Goal: Obtain resource: Download file/media

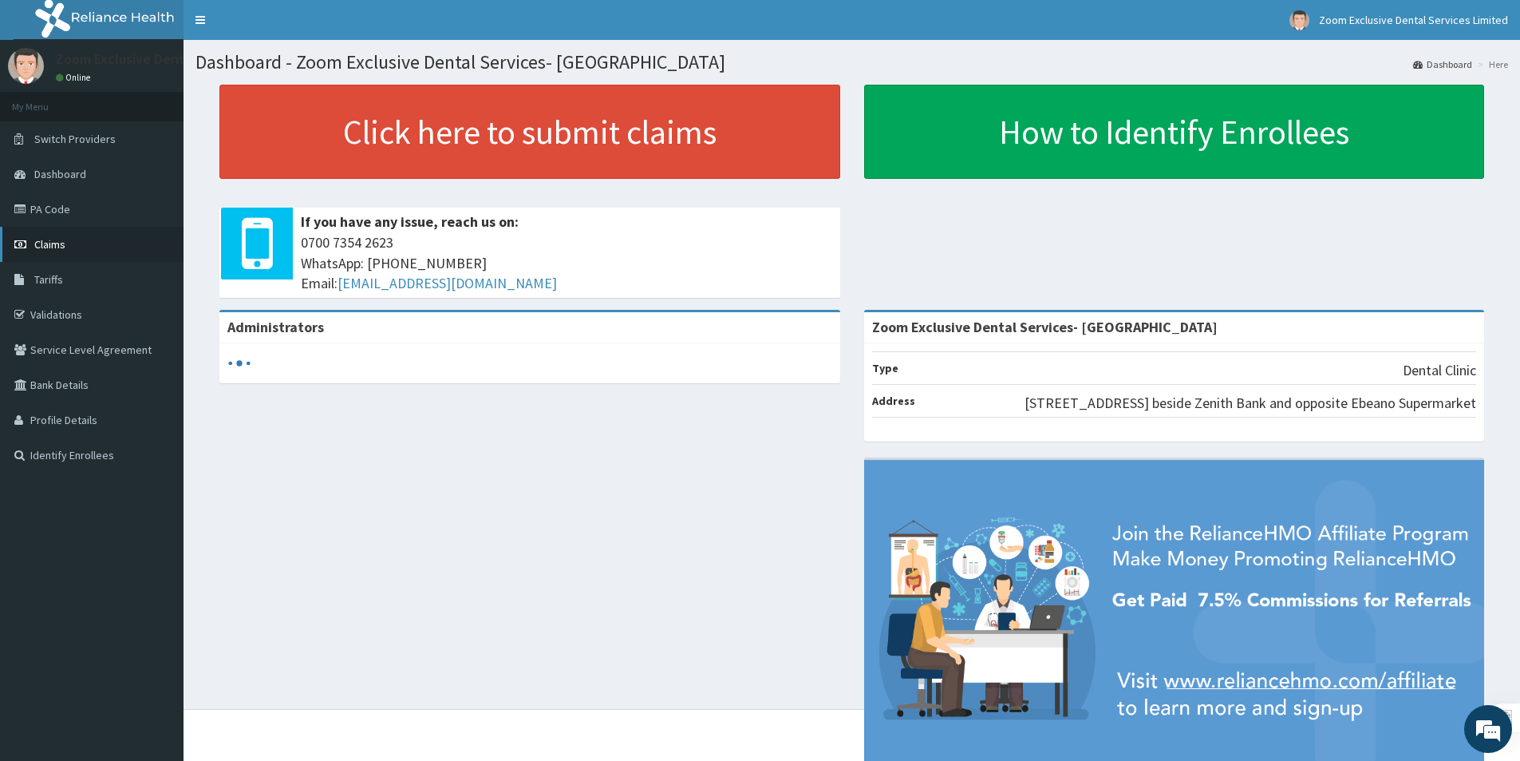
click at [49, 253] on link "Claims" at bounding box center [92, 244] width 184 height 35
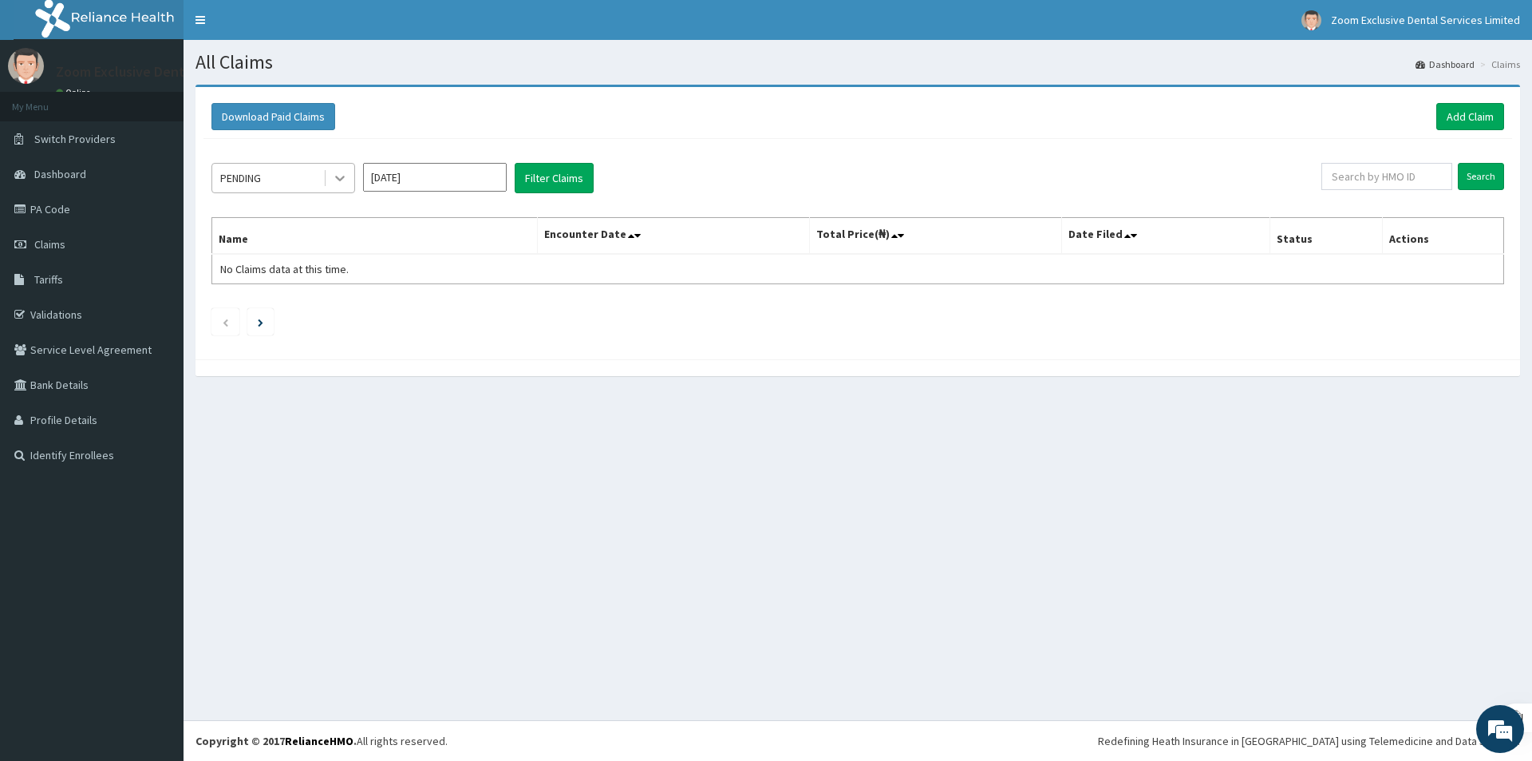
click at [335, 178] on icon at bounding box center [340, 178] width 16 height 16
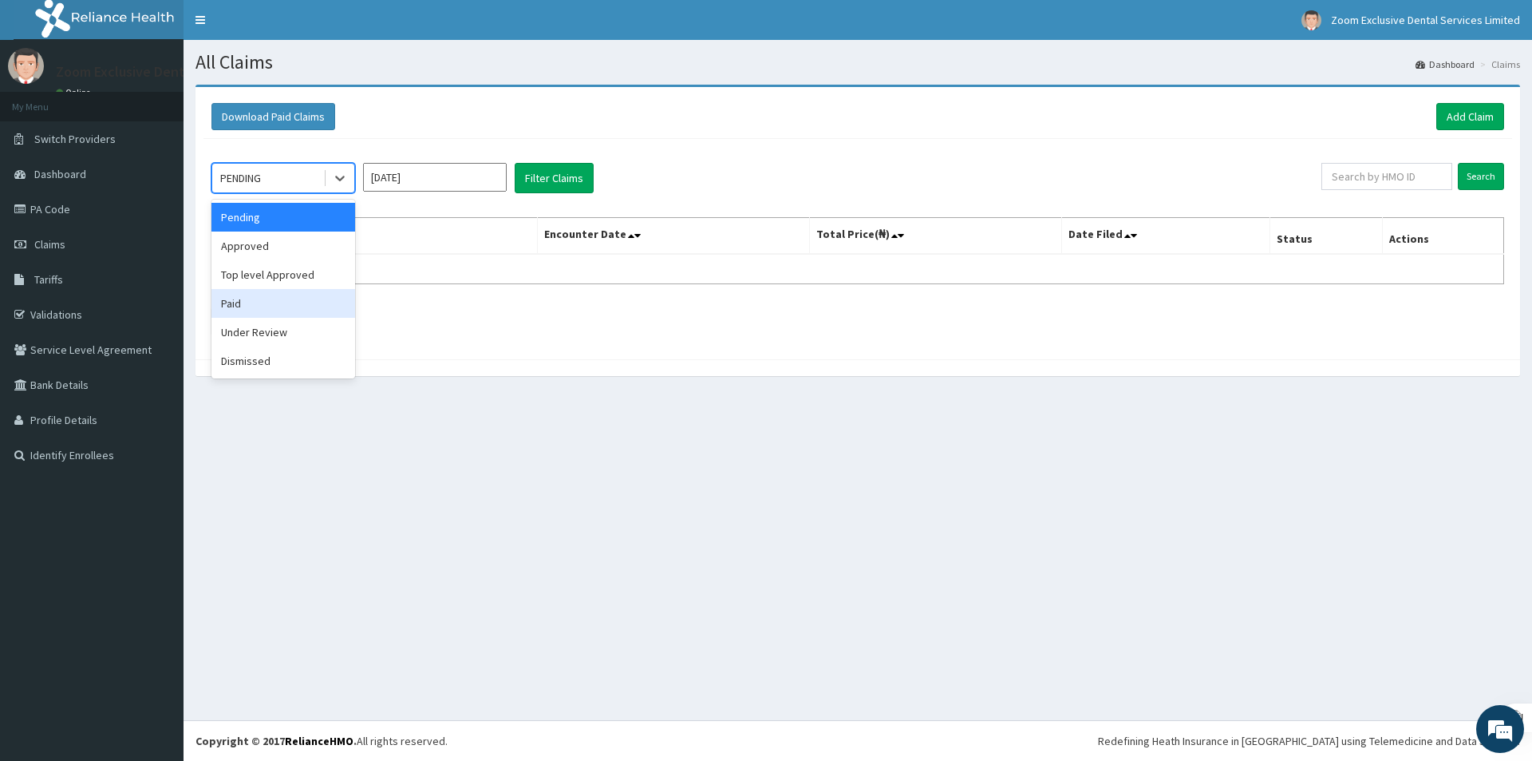
click at [291, 297] on div "Paid" at bounding box center [283, 303] width 144 height 29
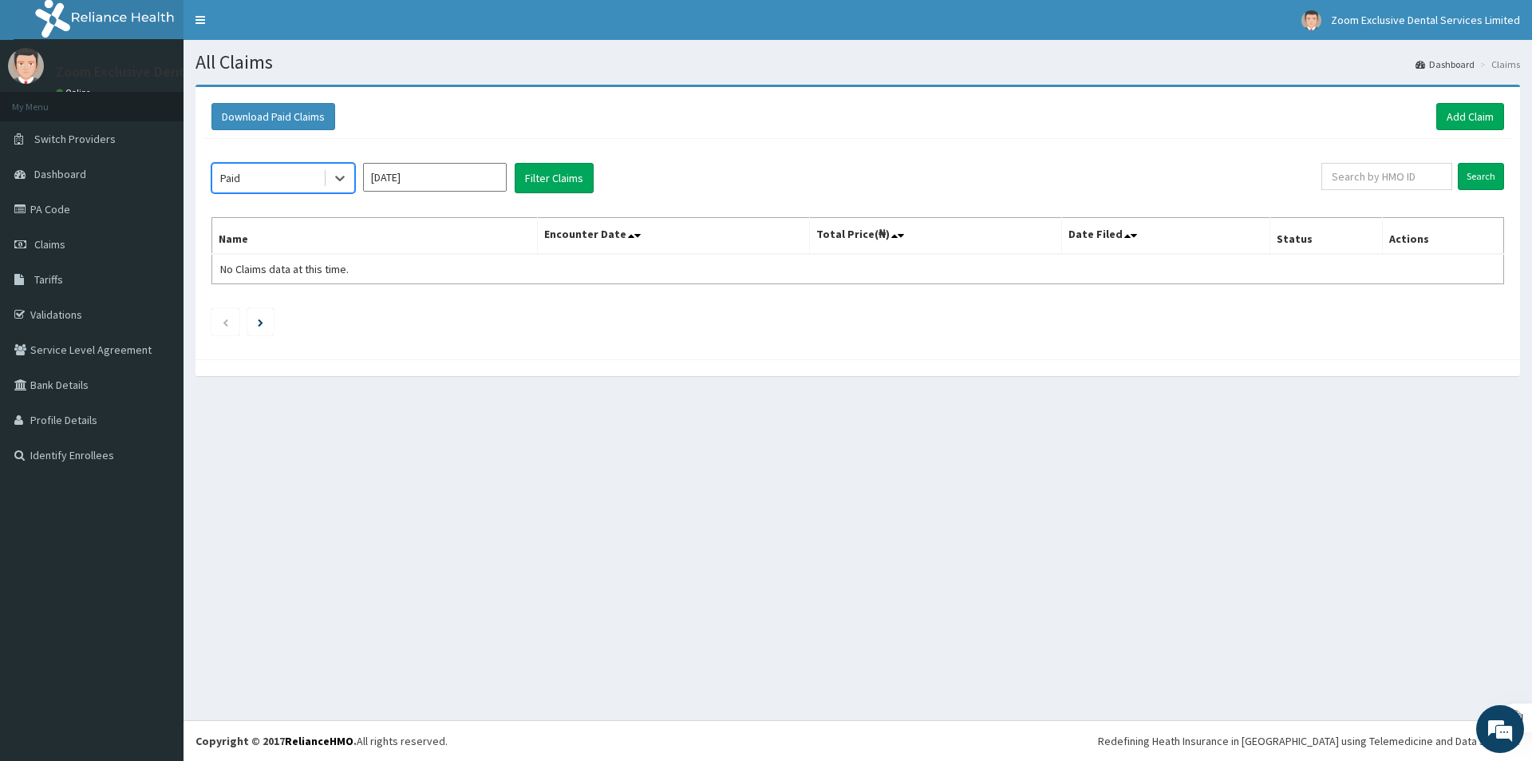
click at [385, 184] on input "Aug 2025" at bounding box center [435, 177] width 144 height 29
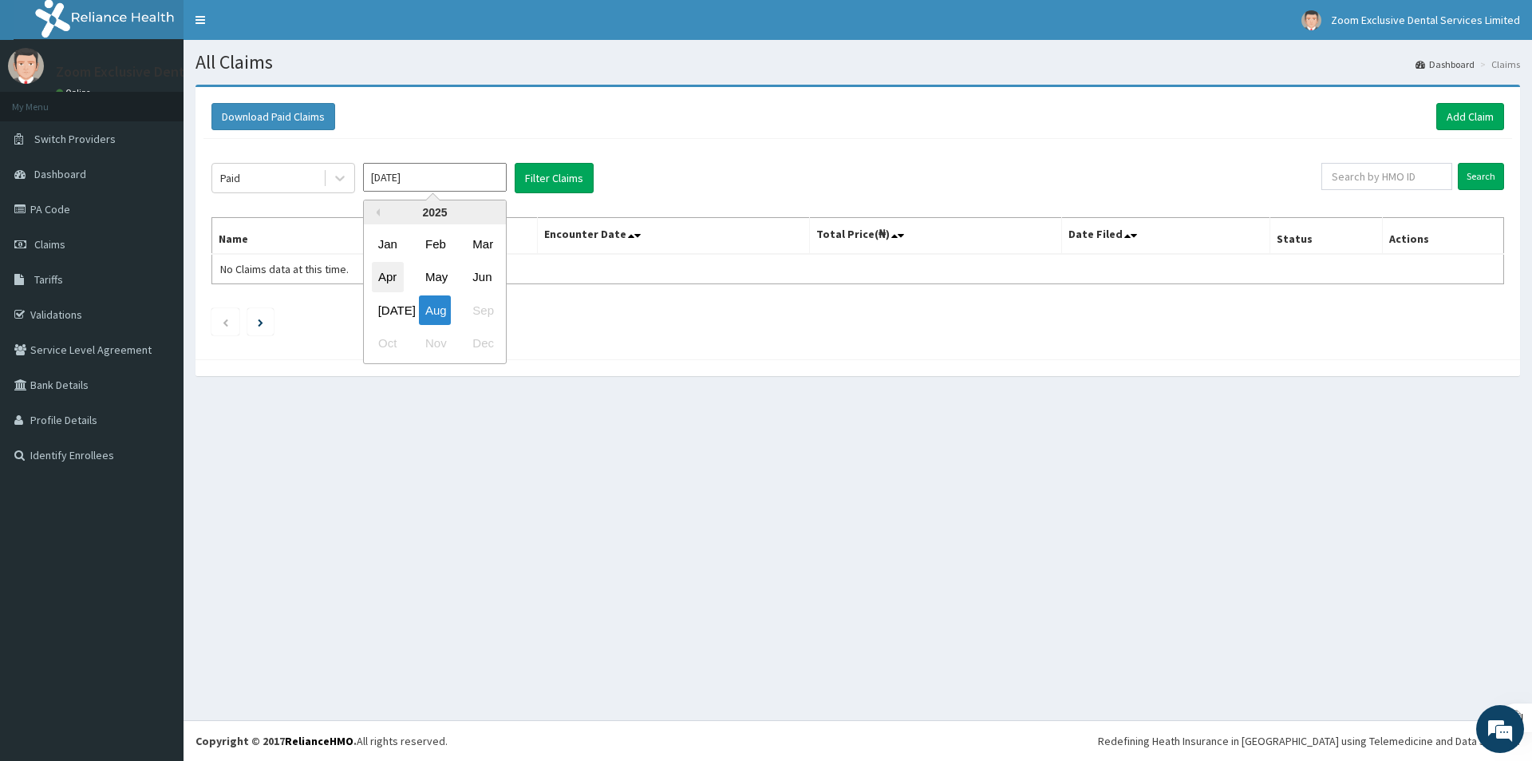
click at [392, 279] on div "Apr" at bounding box center [388, 278] width 32 height 30
type input "Apr 2025"
click at [539, 183] on button "Filter Claims" at bounding box center [554, 178] width 79 height 30
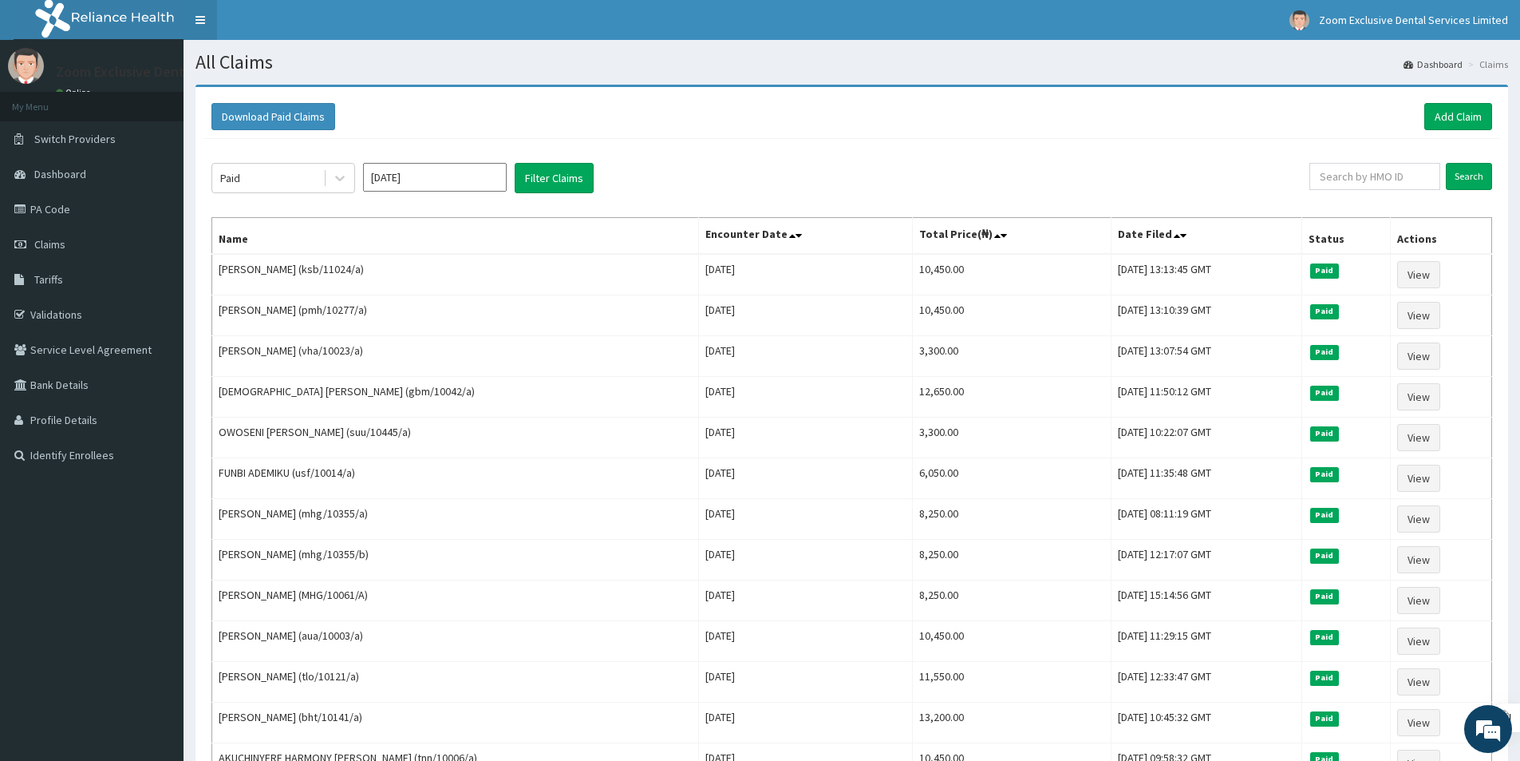
click at [194, 12] on link "Toggle navigation" at bounding box center [201, 20] width 34 height 40
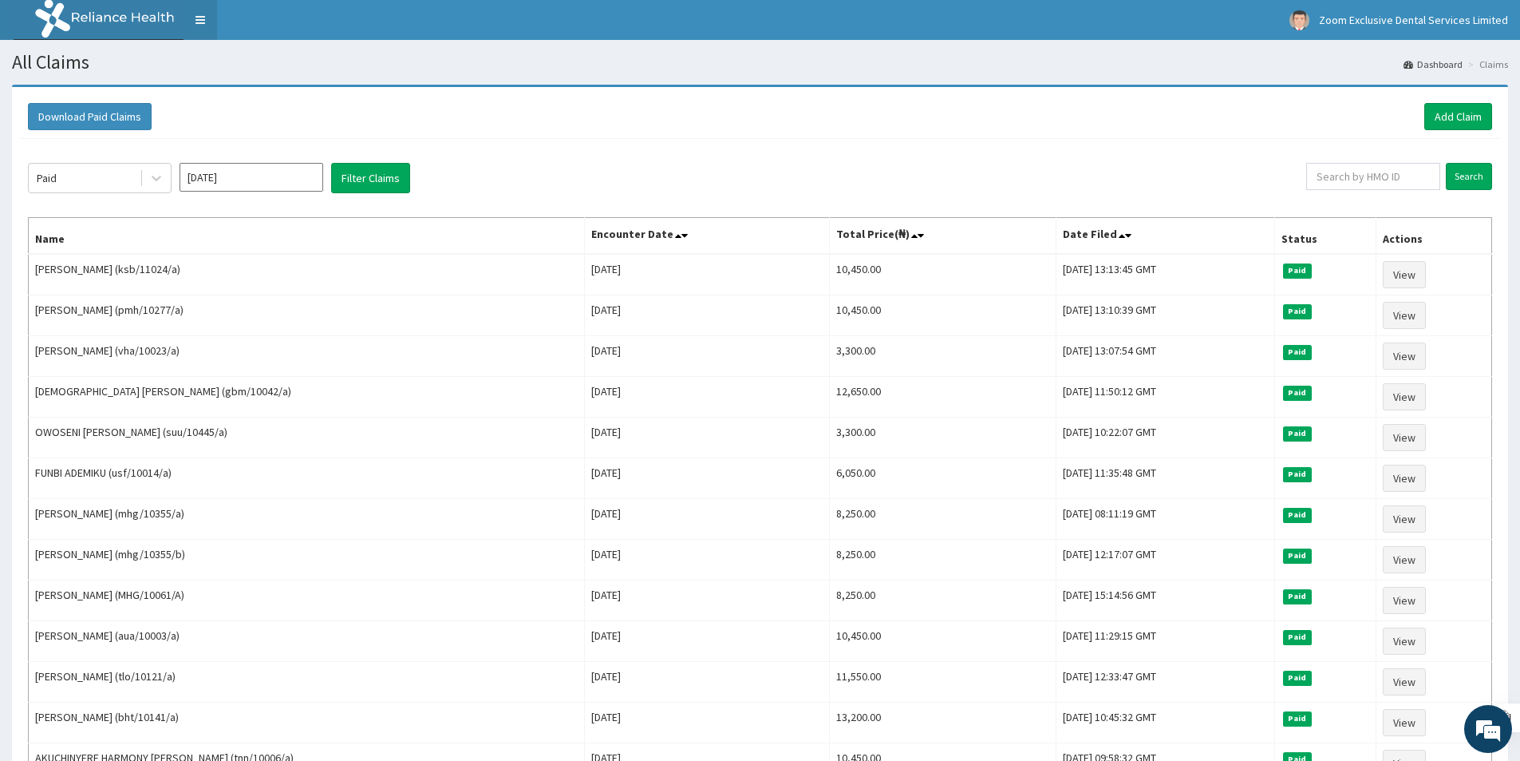
click at [194, 12] on link "Toggle navigation" at bounding box center [201, 20] width 34 height 40
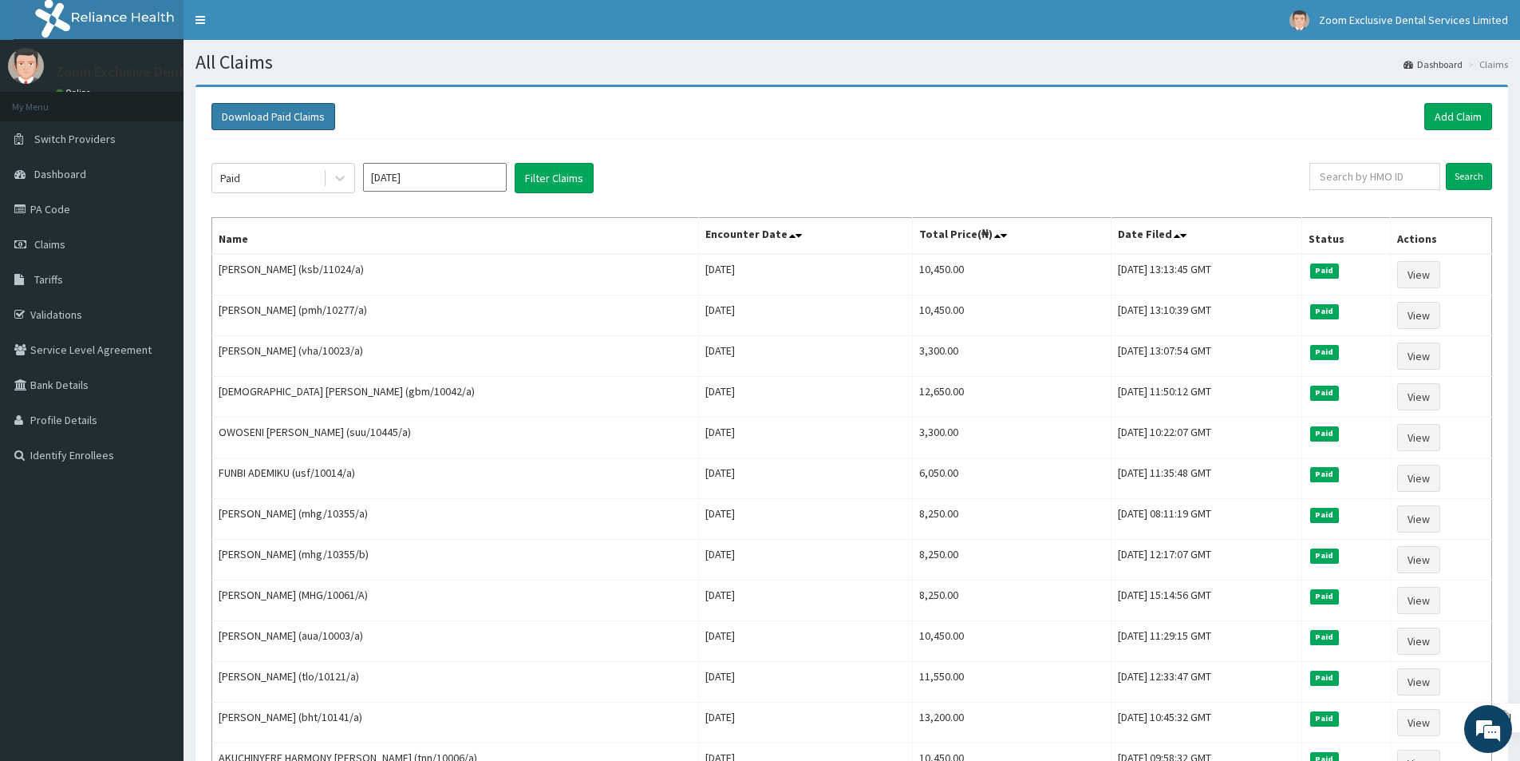
click at [262, 117] on button "Download Paid Claims" at bounding box center [273, 116] width 124 height 27
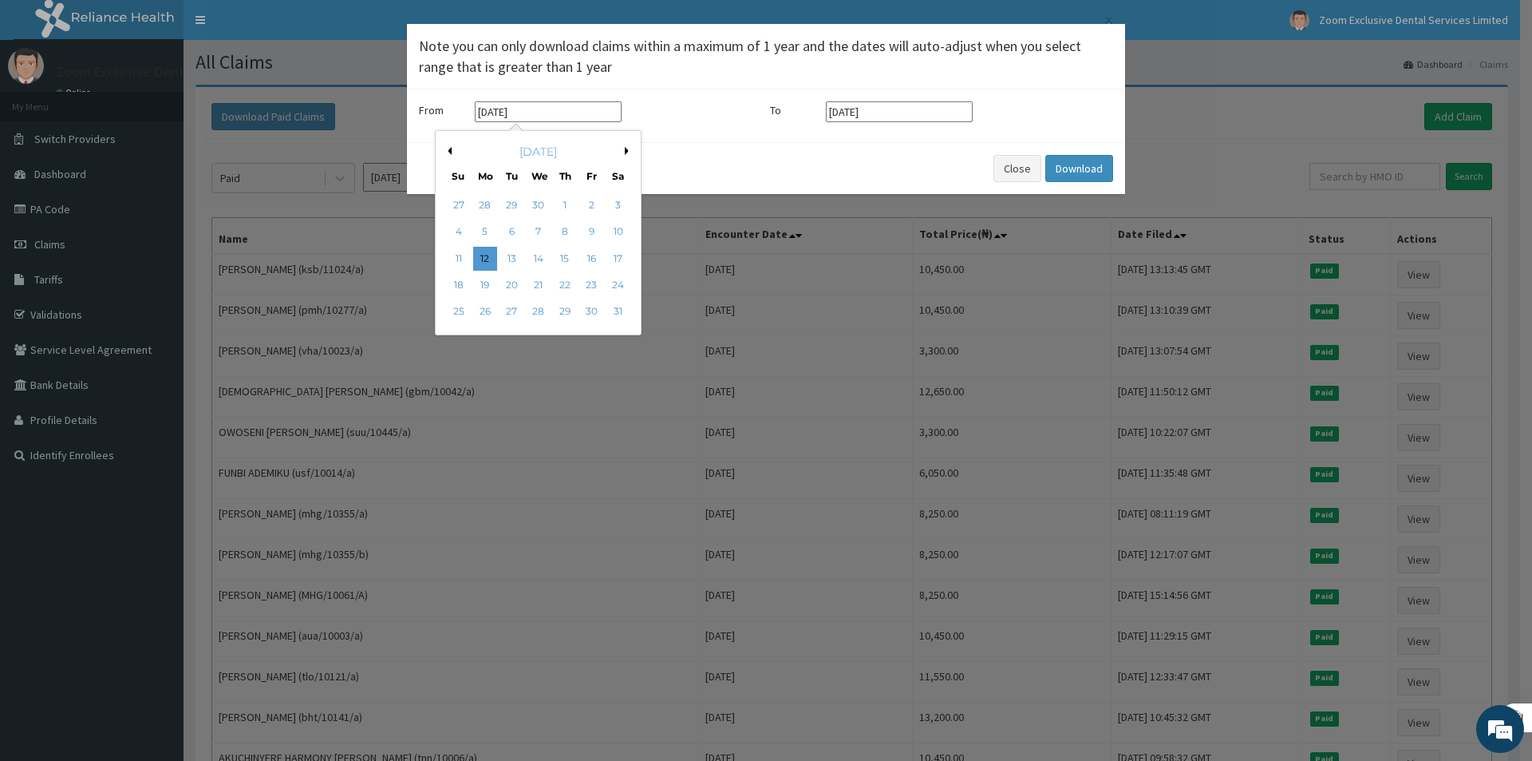
click at [505, 113] on input "12-05-2025" at bounding box center [548, 111] width 147 height 21
click at [625, 148] on button "Next Month" at bounding box center [629, 151] width 8 height 8
click at [449, 148] on button "Previous Month" at bounding box center [448, 151] width 8 height 8
click at [508, 204] on div "1" at bounding box center [512, 205] width 24 height 24
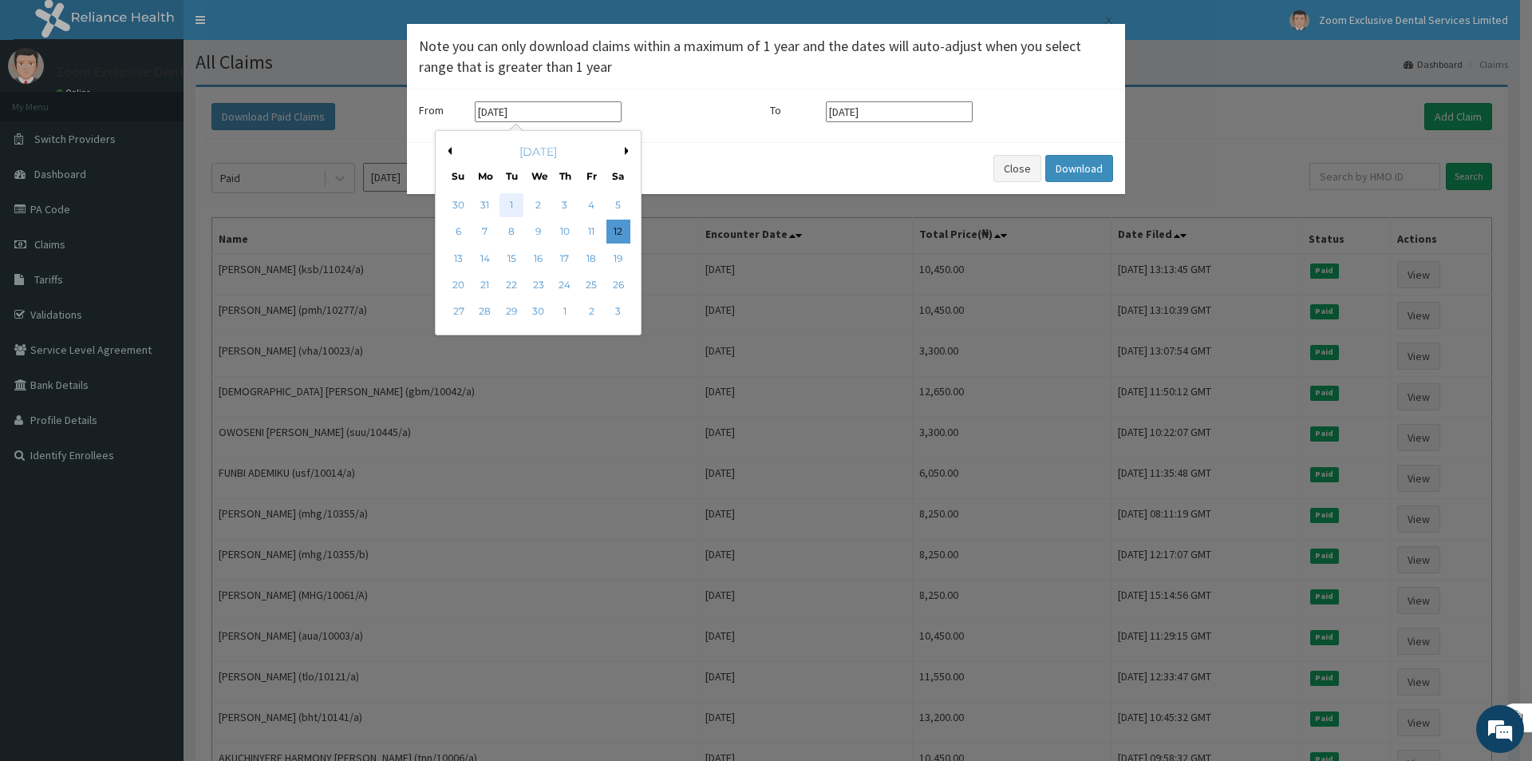
type input "01-04-2025"
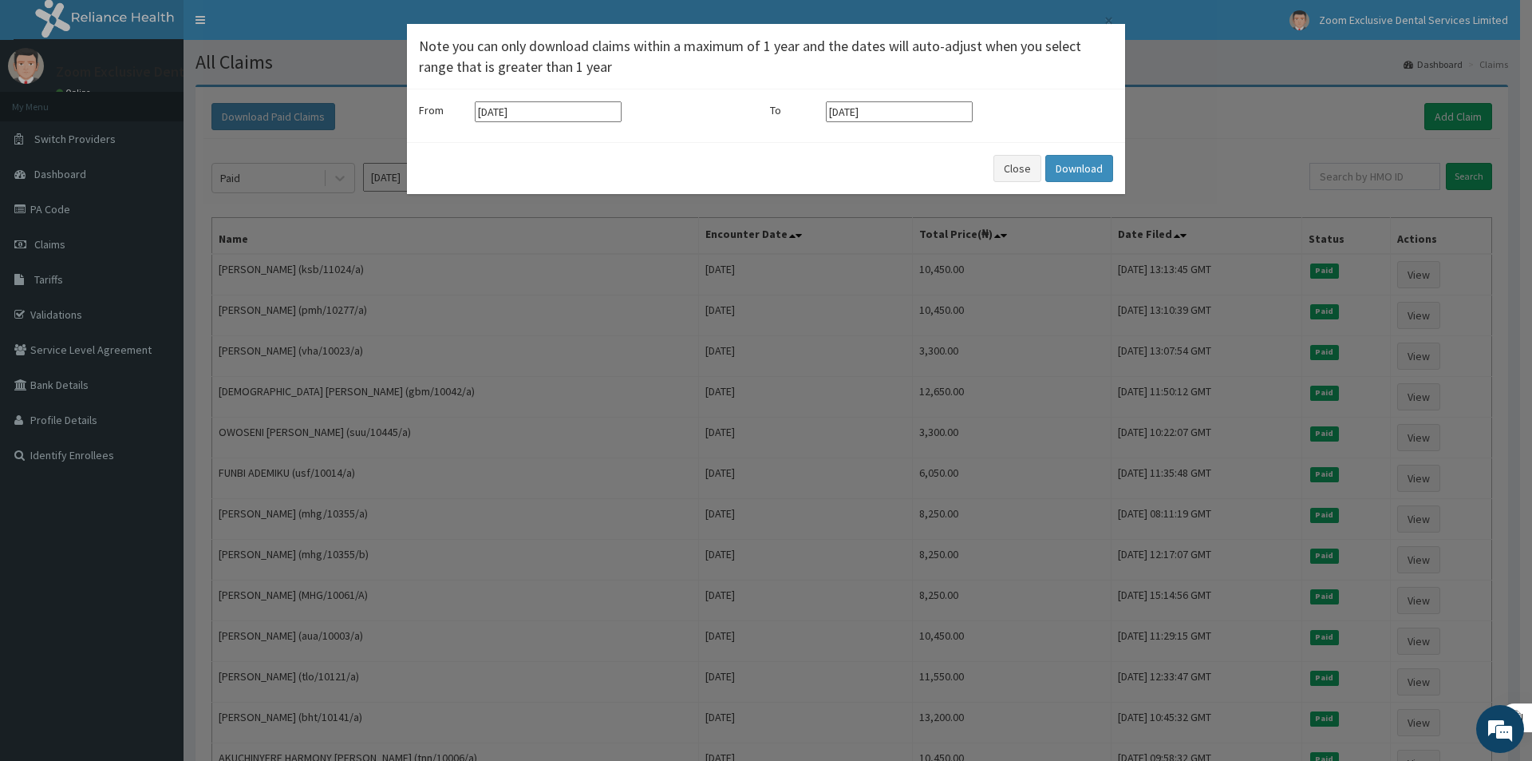
click at [838, 114] on input "12-08-2025" at bounding box center [899, 111] width 147 height 21
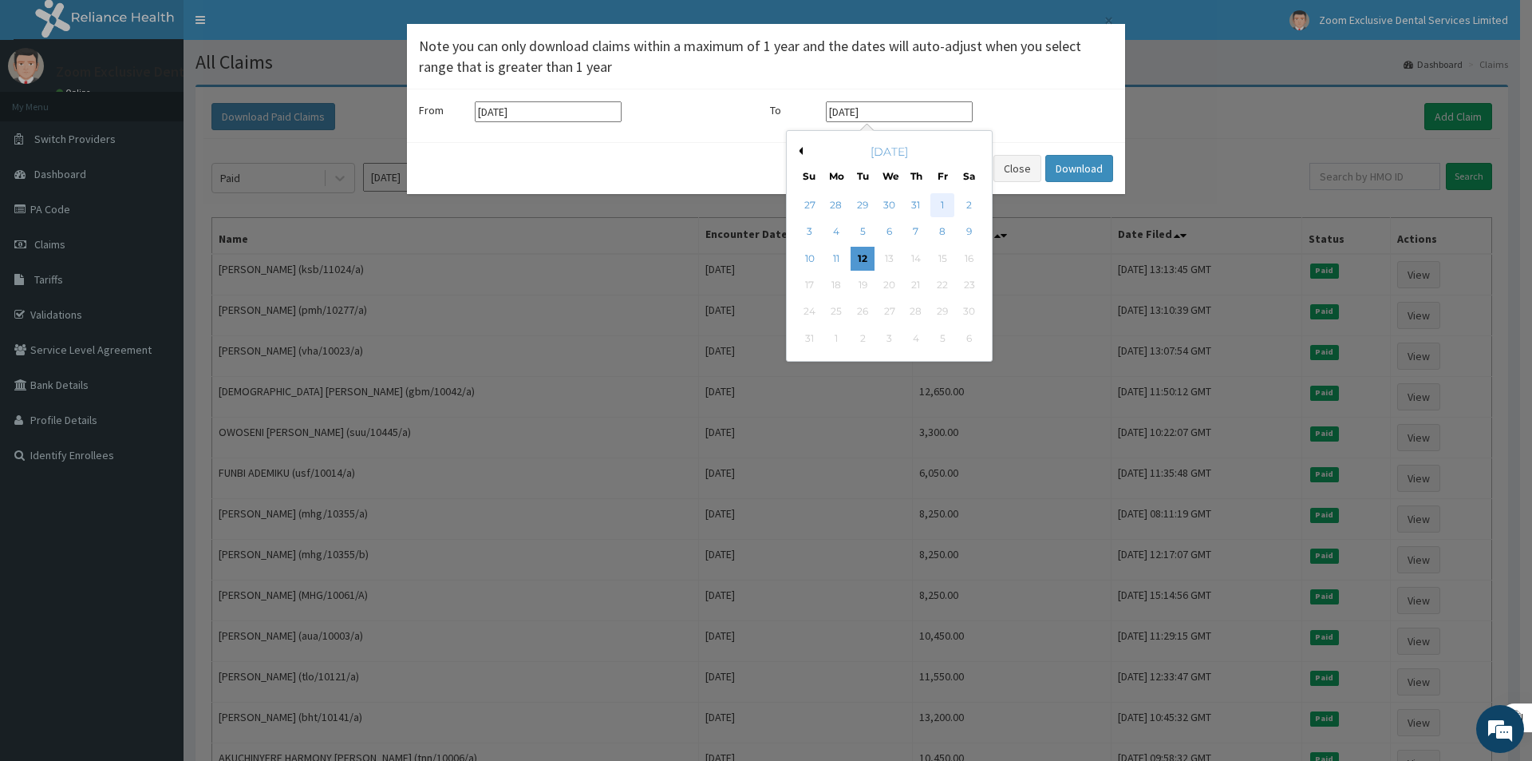
click at [939, 199] on div "1" at bounding box center [943, 205] width 24 height 24
click at [851, 114] on input "01-08-2025" at bounding box center [899, 111] width 147 height 21
click at [837, 113] on input "01-08-2025" at bounding box center [899, 111] width 147 height 21
click at [836, 109] on input "01-08-2025" at bounding box center [899, 111] width 147 height 21
click at [839, 113] on input "01-08-2025" at bounding box center [899, 111] width 147 height 21
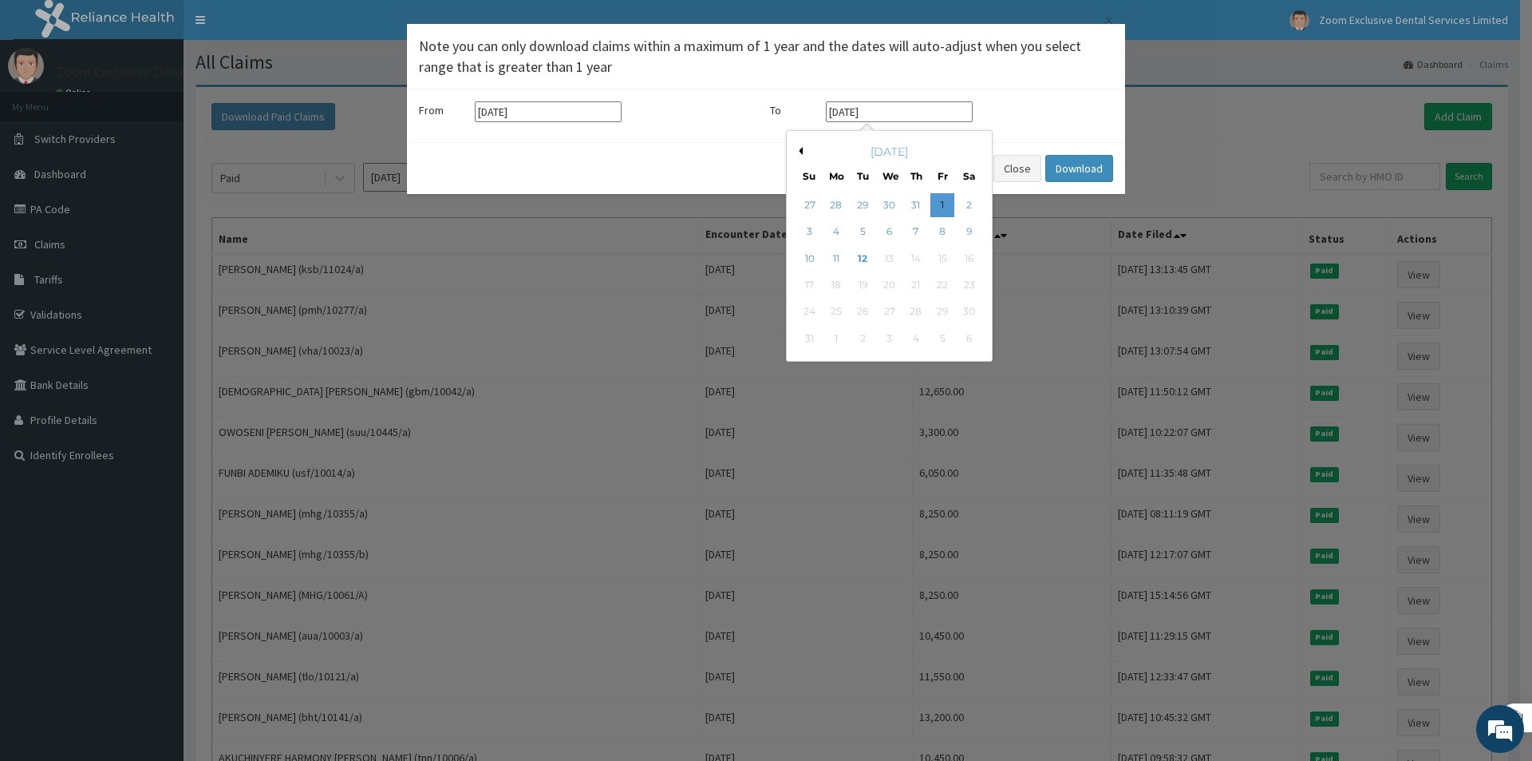
click at [854, 111] on input "01-08-2025" at bounding box center [899, 111] width 147 height 21
click at [804, 151] on div "August 2025" at bounding box center [889, 152] width 192 height 16
click at [800, 151] on button "Previous Month" at bounding box center [799, 151] width 8 height 8
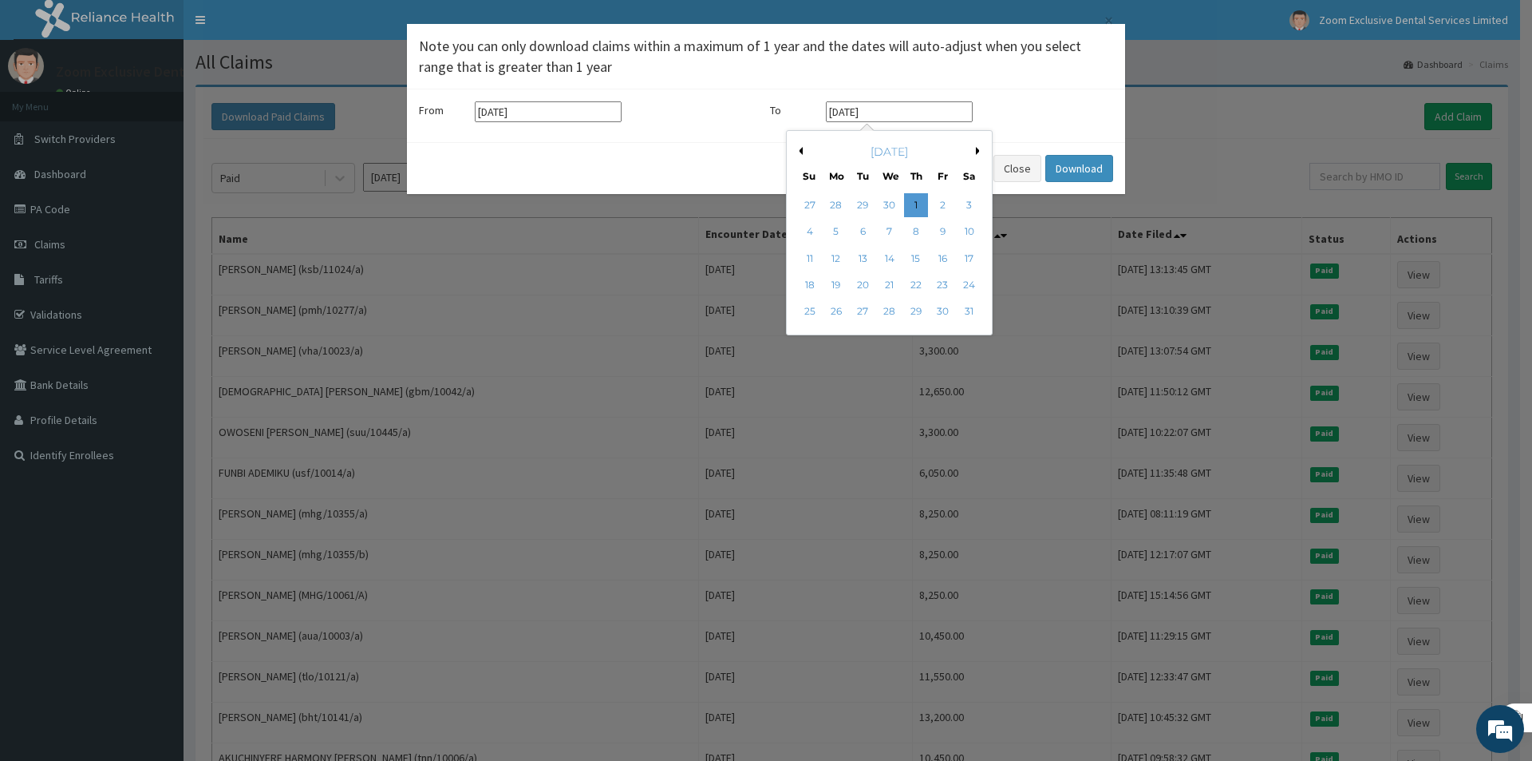
click at [800, 151] on button "Previous Month" at bounding box center [799, 151] width 8 height 8
click at [894, 308] on div "30" at bounding box center [890, 312] width 24 height 24
type input "30-04-2025"
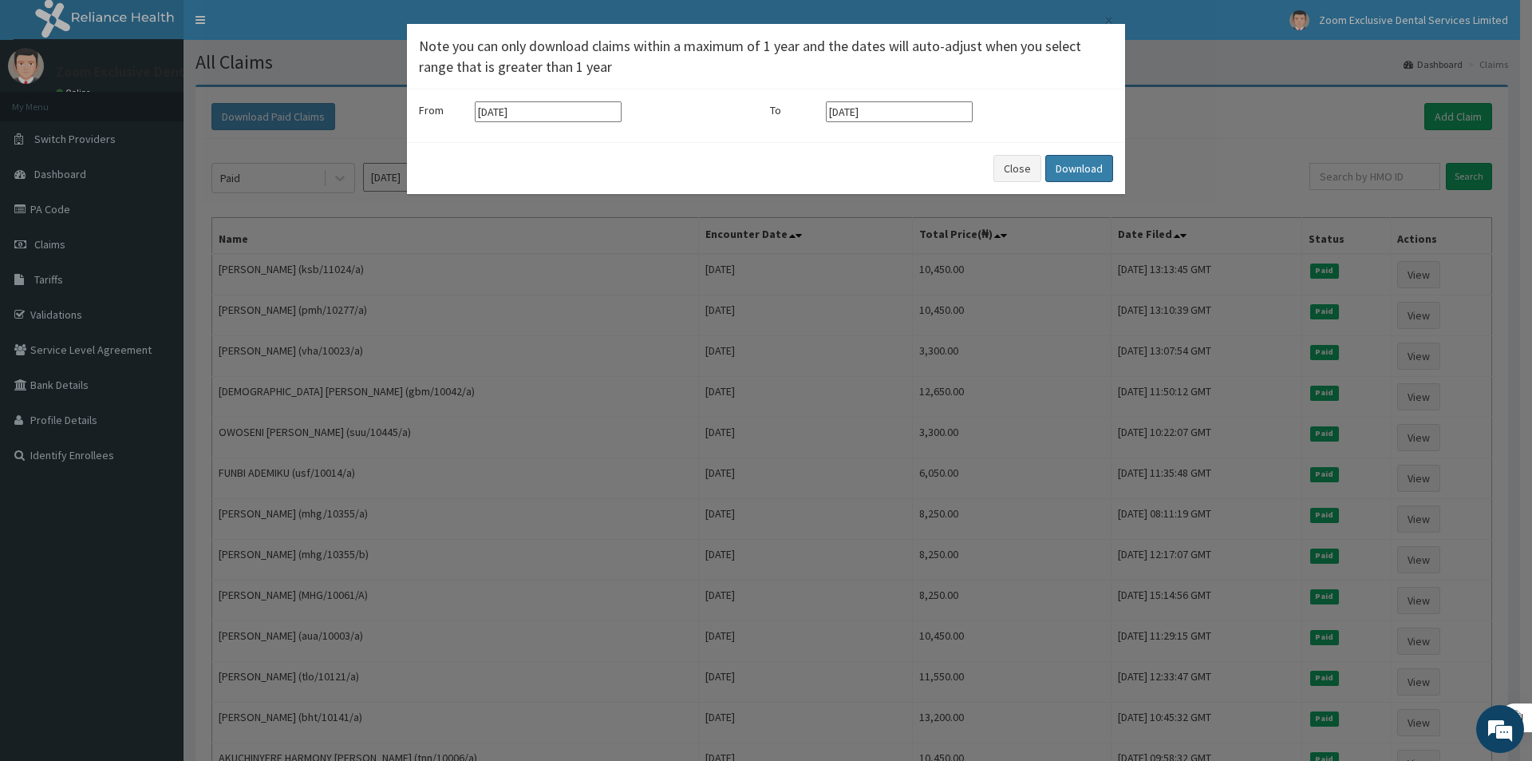
click at [1062, 174] on button "Download" at bounding box center [1079, 168] width 68 height 27
click at [1009, 183] on div "Close Download" at bounding box center [766, 168] width 718 height 52
click at [1013, 164] on button "Close" at bounding box center [1018, 168] width 48 height 27
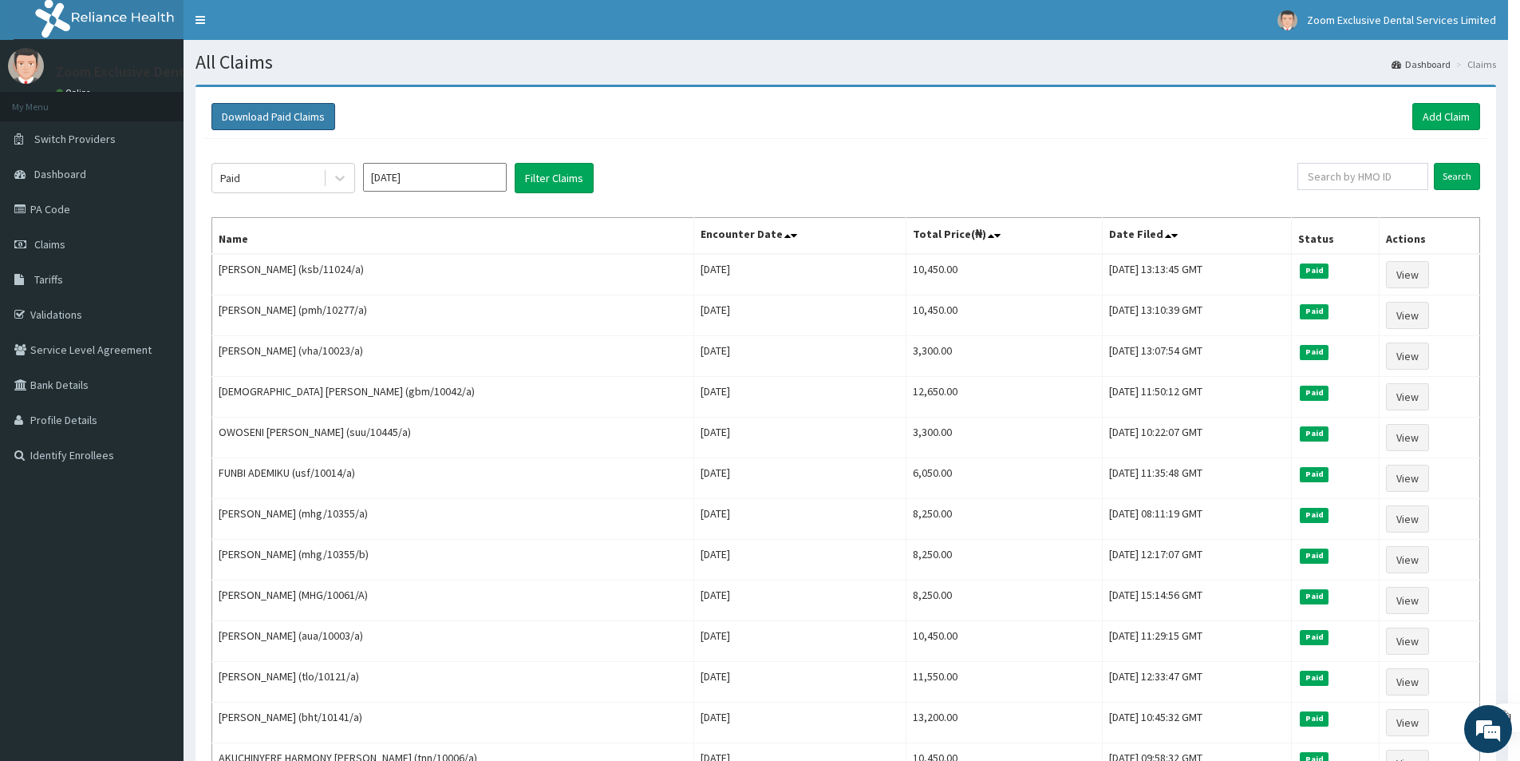
click at [249, 117] on button "Download Paid Claims" at bounding box center [273, 116] width 124 height 27
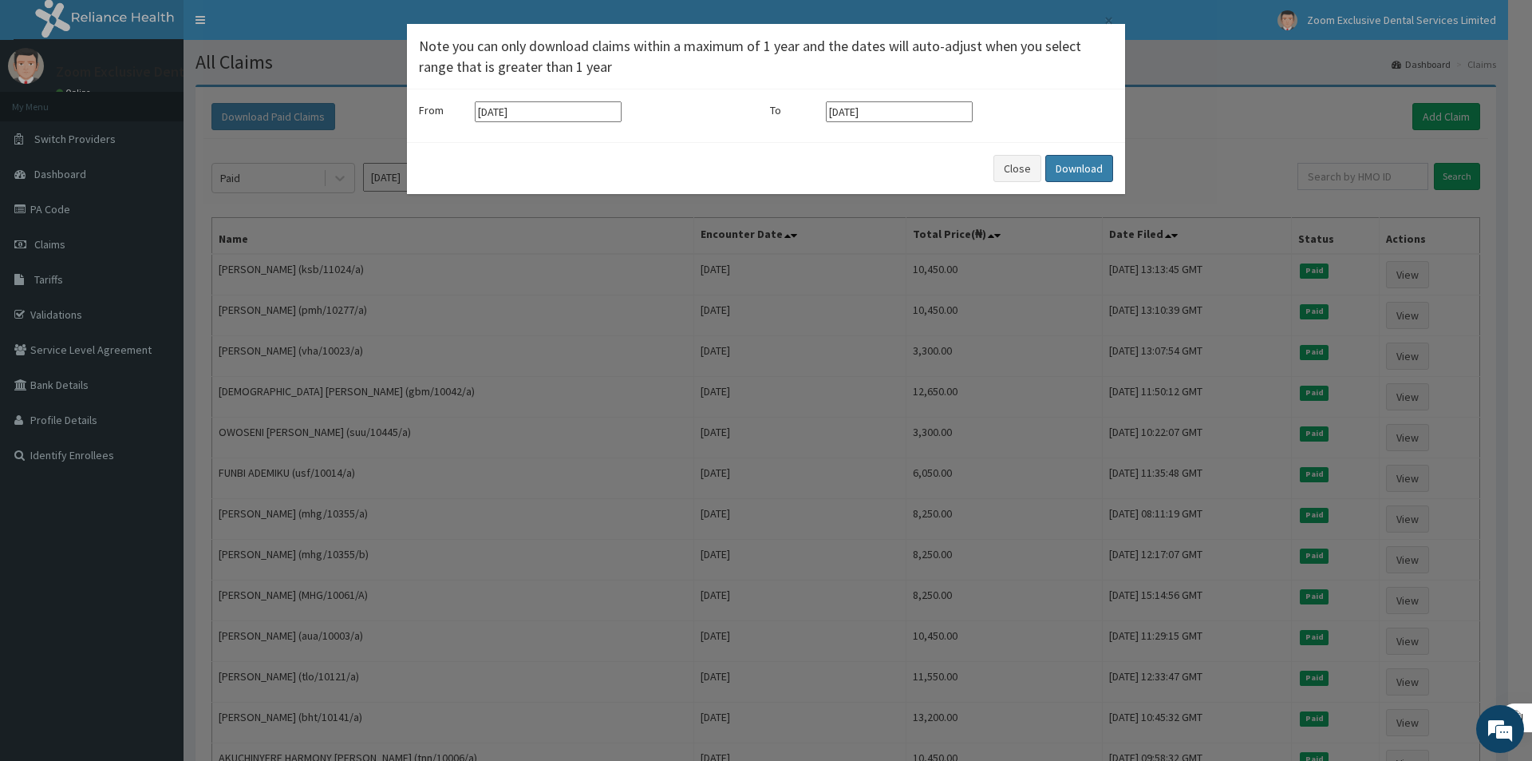
click at [1060, 166] on button "Download" at bounding box center [1079, 168] width 68 height 27
click at [1212, 104] on div "× Note you can only download claims within a maximum of 1 year and the dates wi…" at bounding box center [766, 380] width 1532 height 761
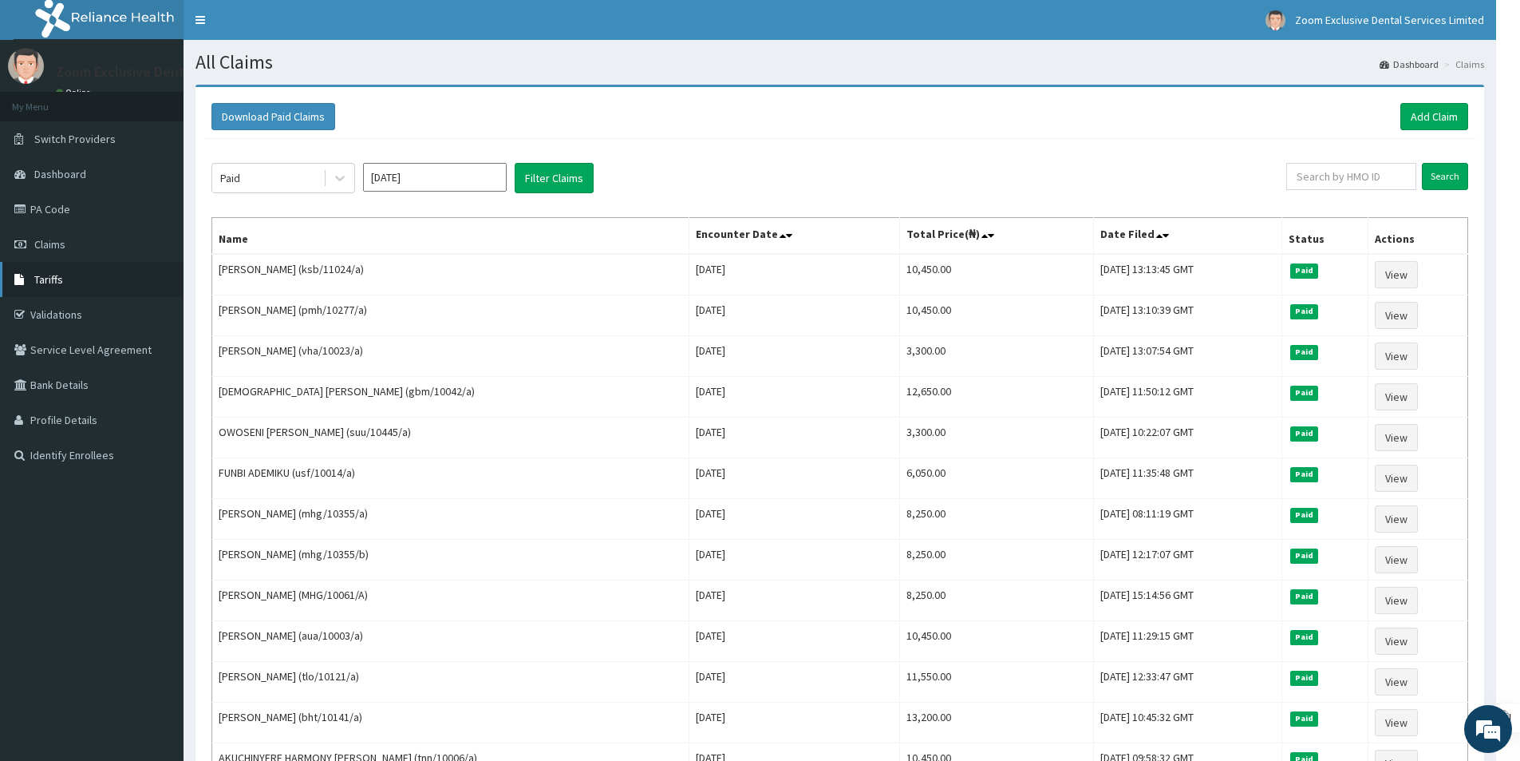
click at [41, 282] on span "Tariffs" at bounding box center [48, 279] width 29 height 14
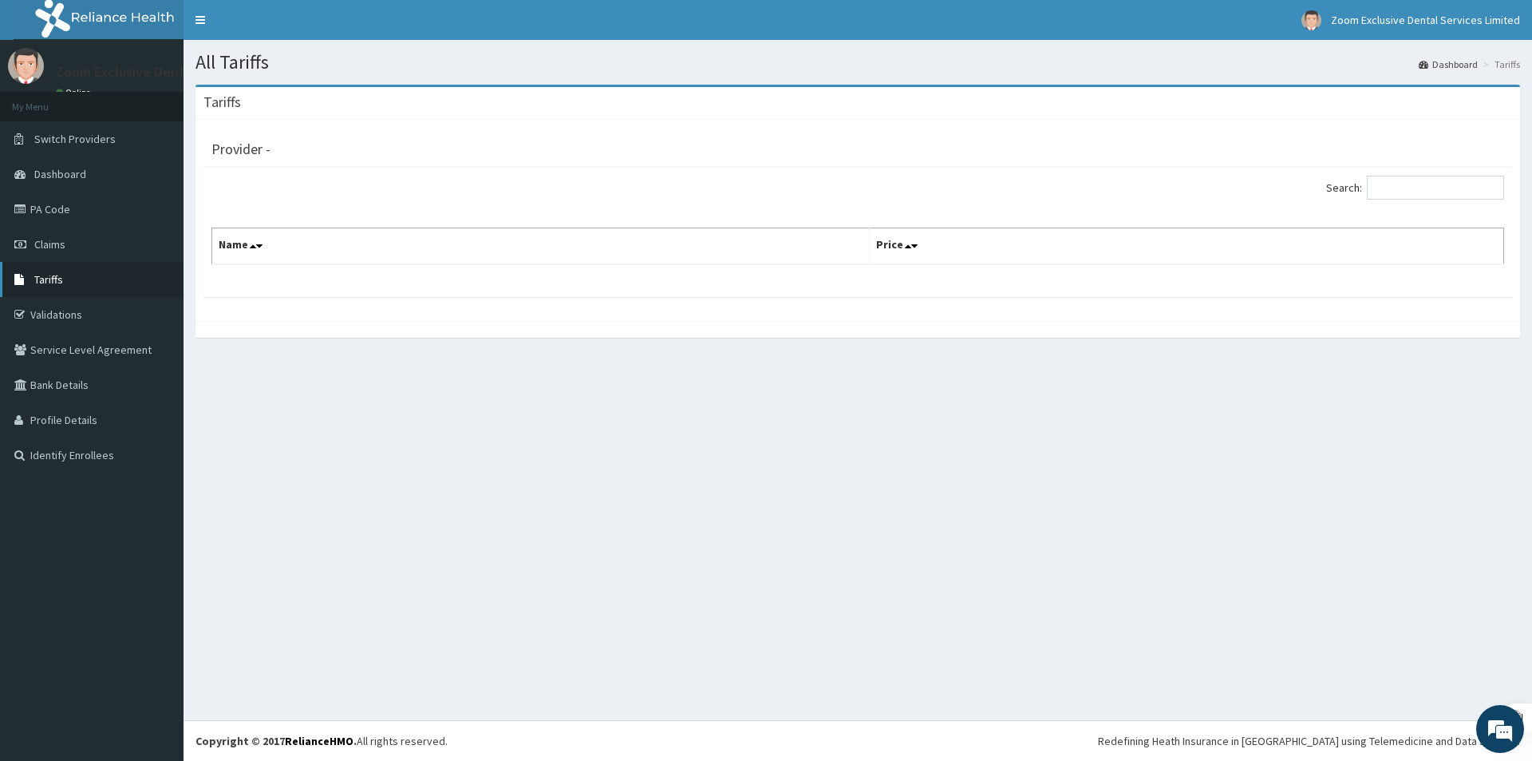
click at [53, 277] on span "Tariffs" at bounding box center [48, 279] width 29 height 14
click at [52, 277] on span "Tariffs" at bounding box center [48, 279] width 29 height 14
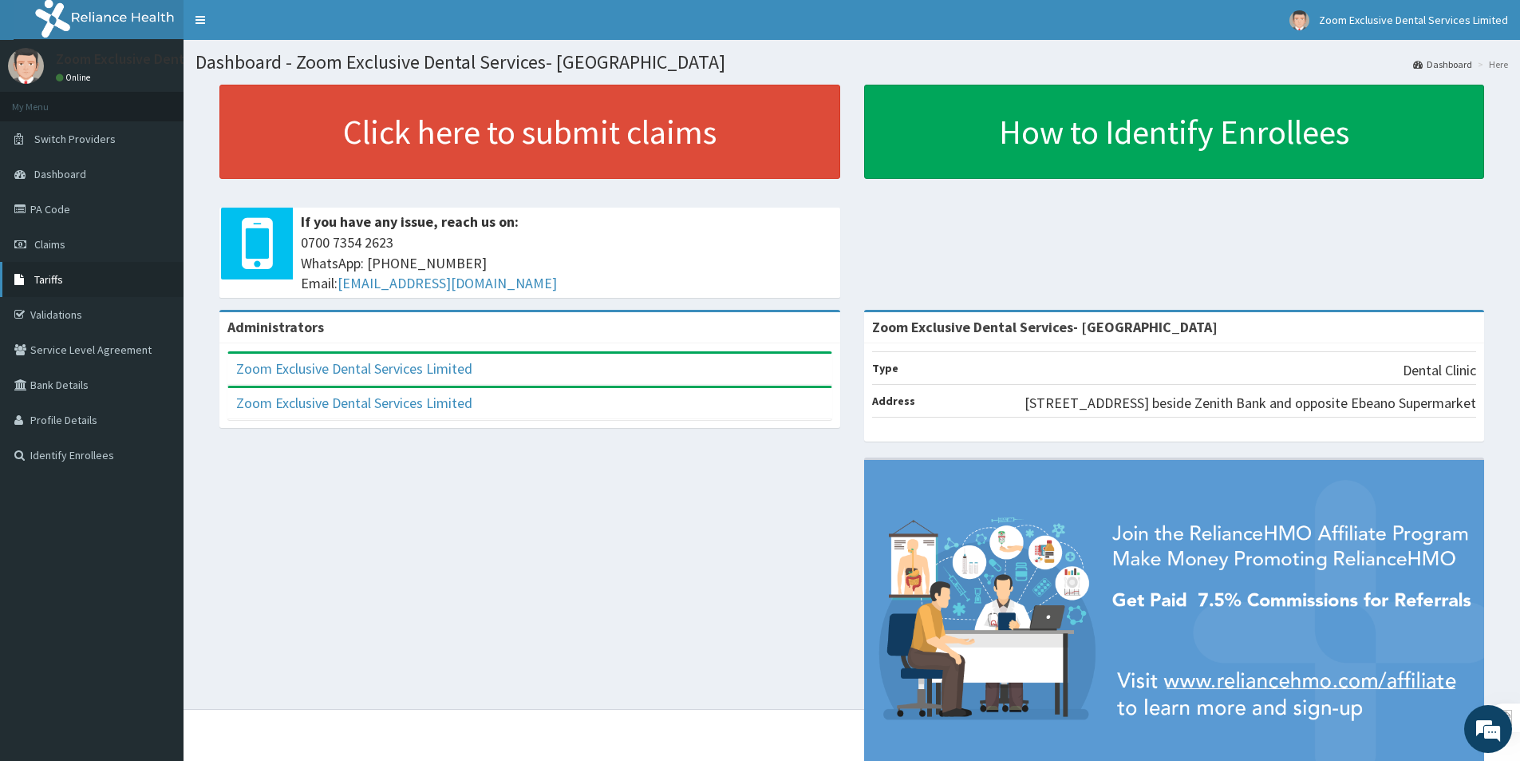
click at [14, 289] on link "Tariffs" at bounding box center [92, 279] width 184 height 35
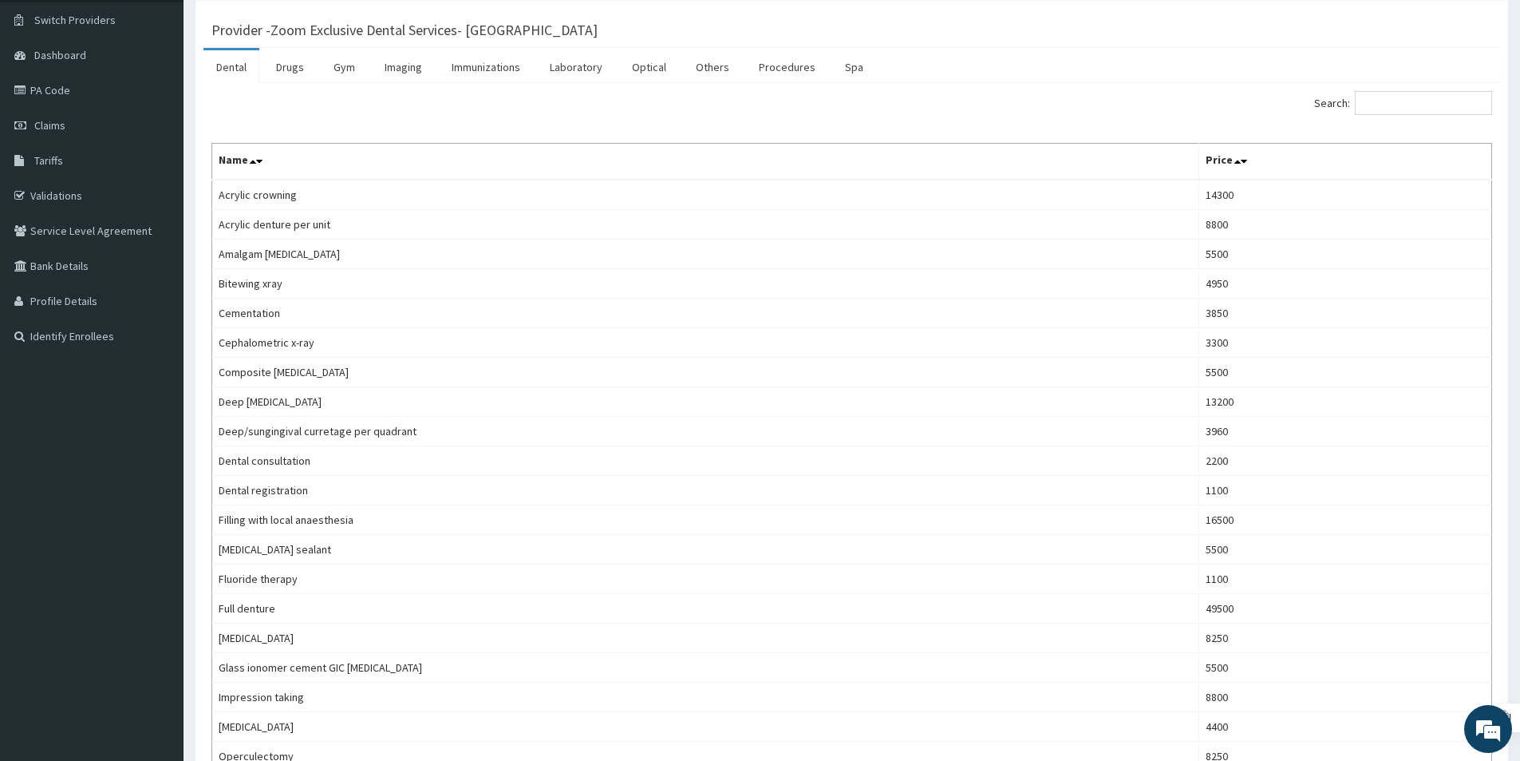
scroll to position [97, 0]
